Goal: Information Seeking & Learning: Learn about a topic

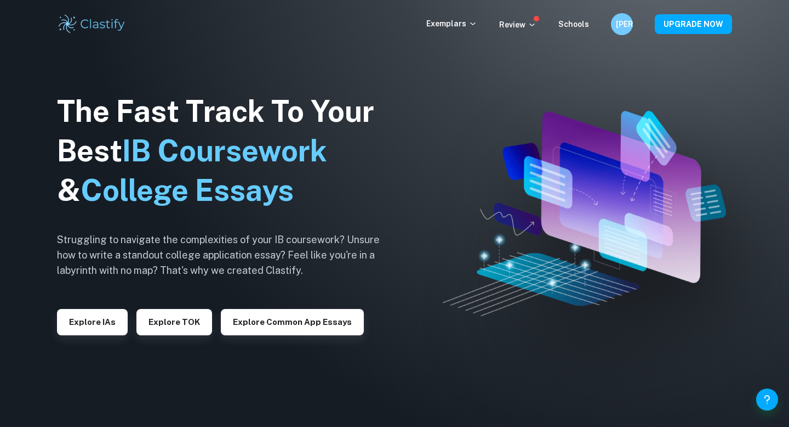
click at [92, 15] on img at bounding box center [92, 24] width 70 height 22
click at [101, 20] on img at bounding box center [92, 24] width 70 height 22
click at [95, 319] on button "Explore IAs" at bounding box center [92, 322] width 71 height 26
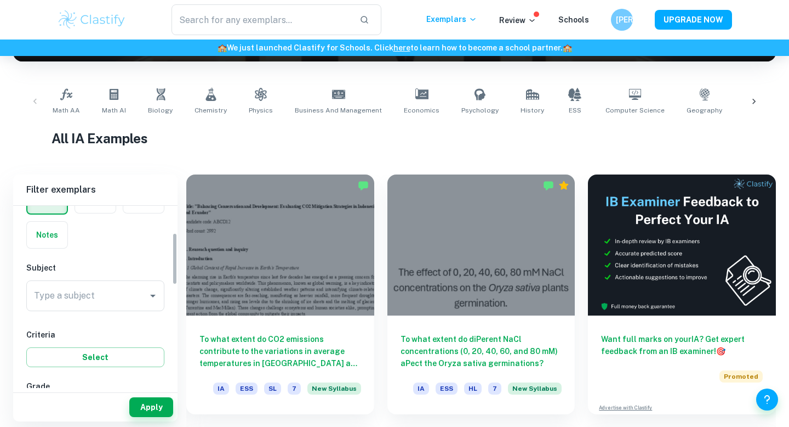
scroll to position [137, 0]
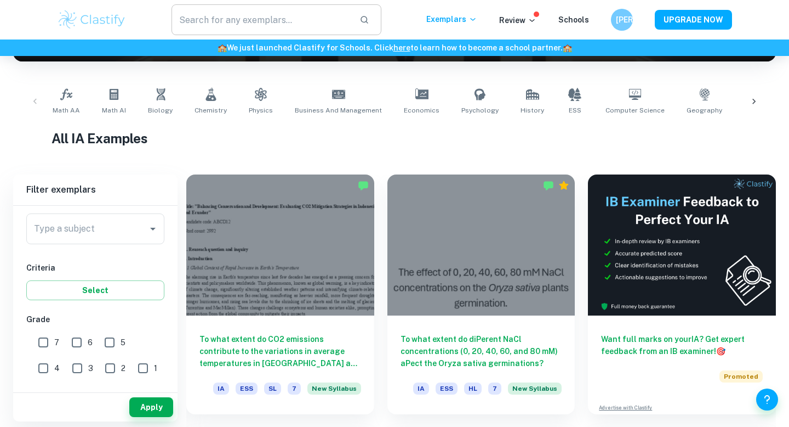
click at [242, 21] on input "text" at bounding box center [261, 19] width 179 height 31
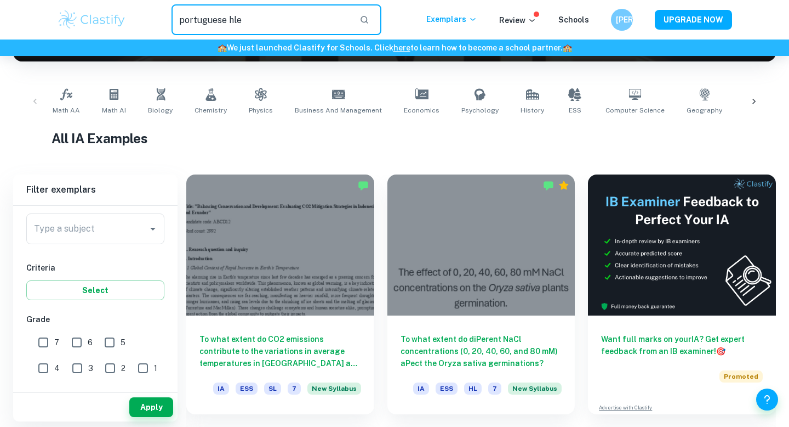
type input "portuguese hle"
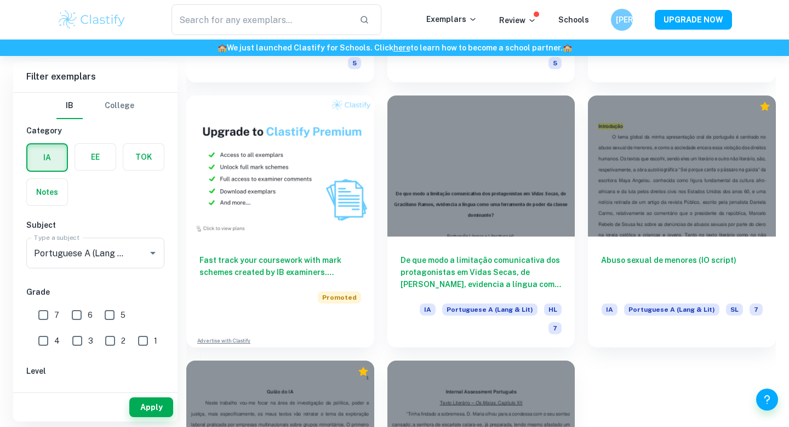
scroll to position [844, 0]
